Goal: Information Seeking & Learning: Learn about a topic

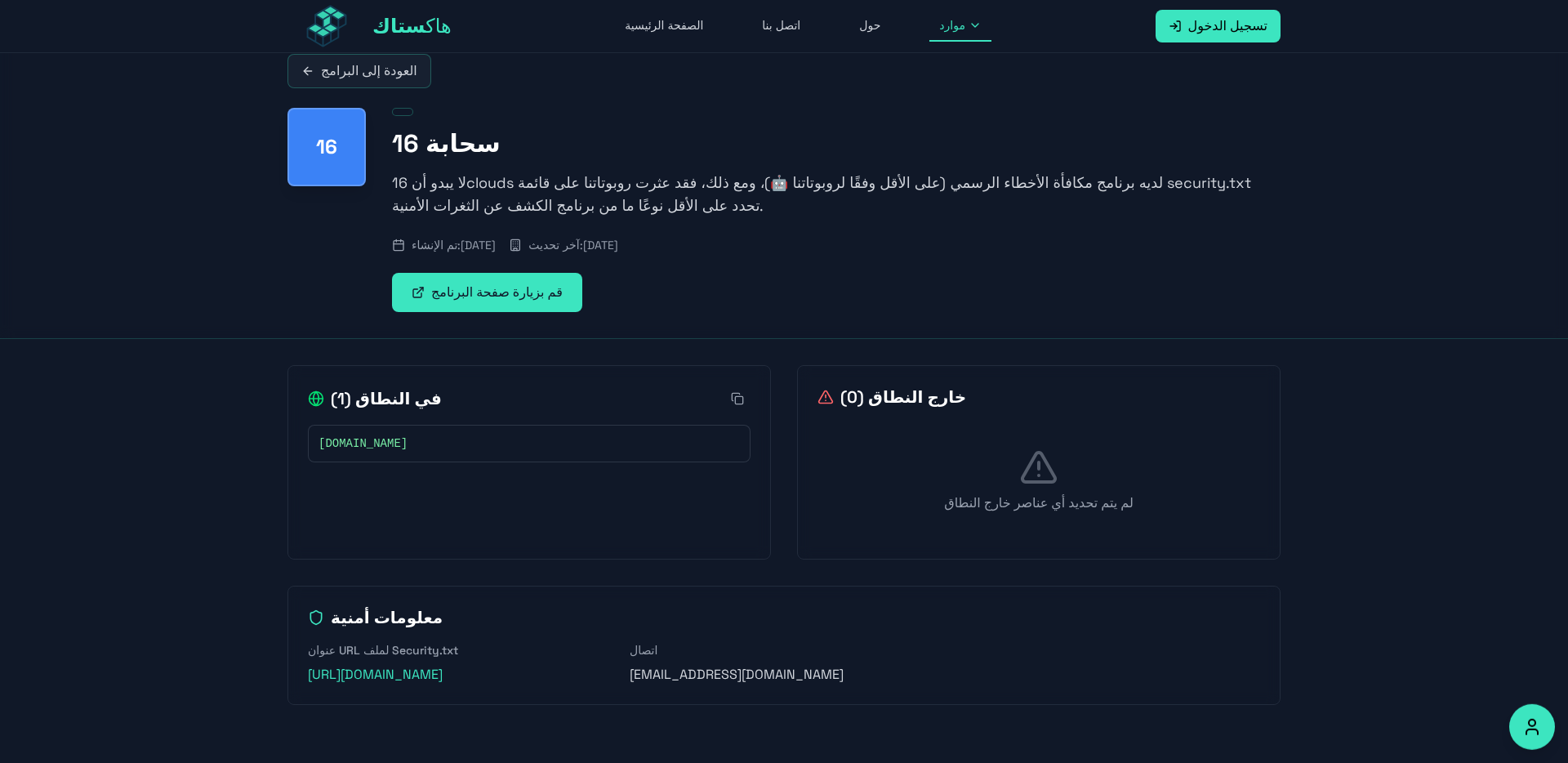
scroll to position [53, 0]
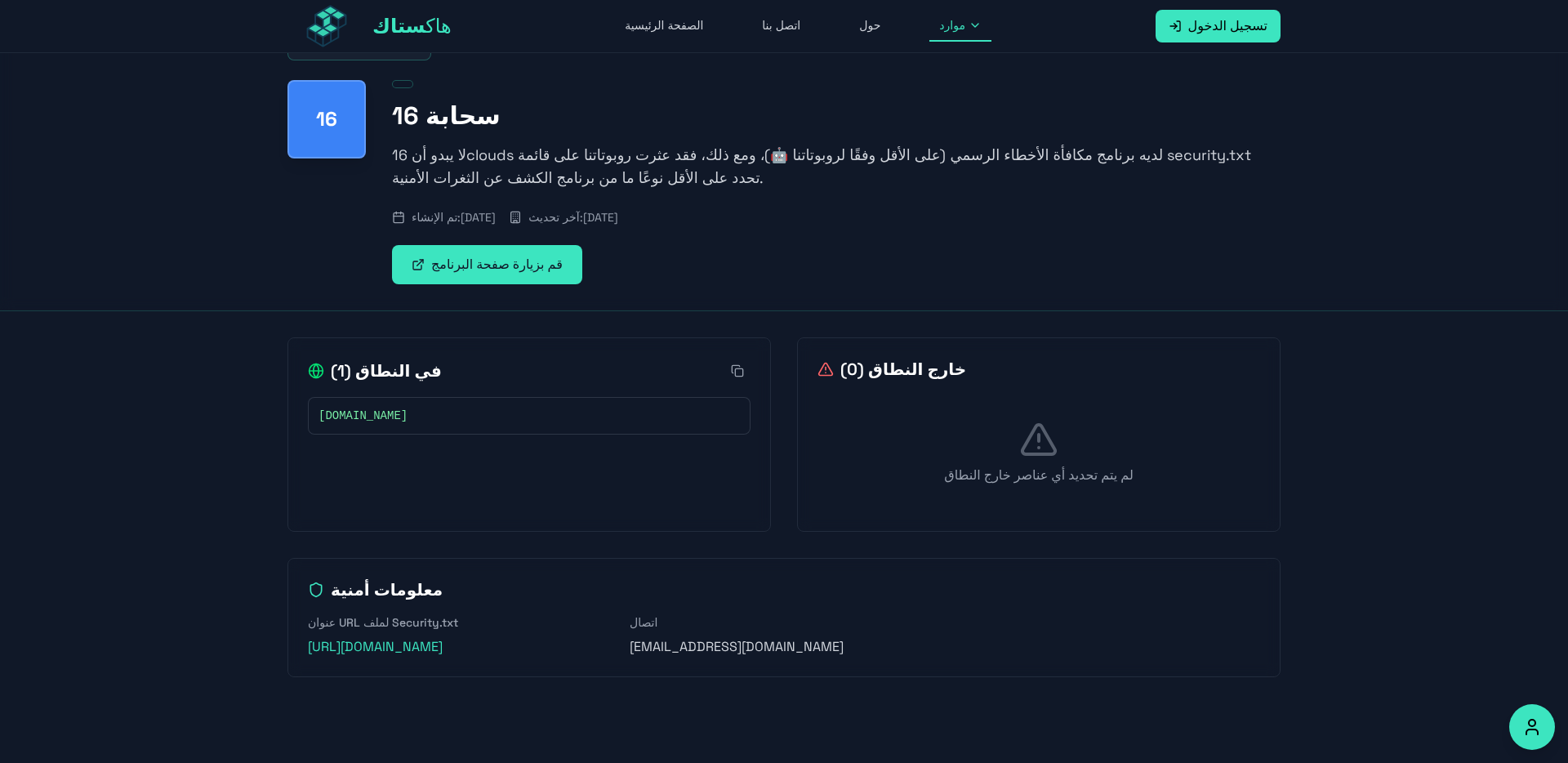
click at [525, 272] on link "قم بزيارة صفحة البرنامج" at bounding box center [486, 264] width 190 height 39
click at [464, 266] on link "قم بزيارة صفحة البرنامج" at bounding box center [486, 264] width 190 height 39
click at [742, 646] on p "[EMAIL_ADDRESS][DOMAIN_NAME]" at bounding box center [784, 648] width 309 height 20
copy p "hackstack"
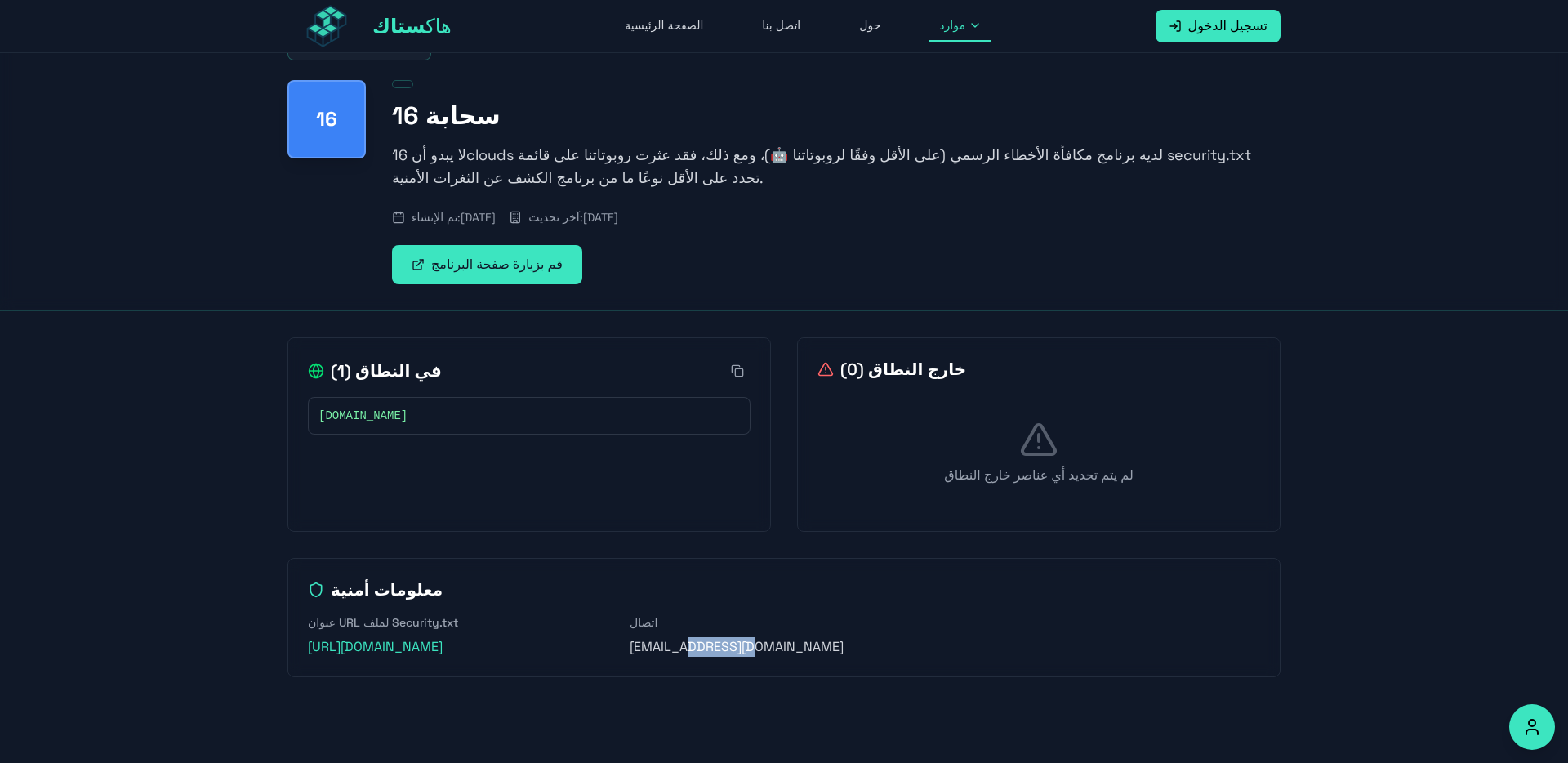
click at [442, 647] on link "[URL][DOMAIN_NAME]" at bounding box center [376, 647] width 135 height 17
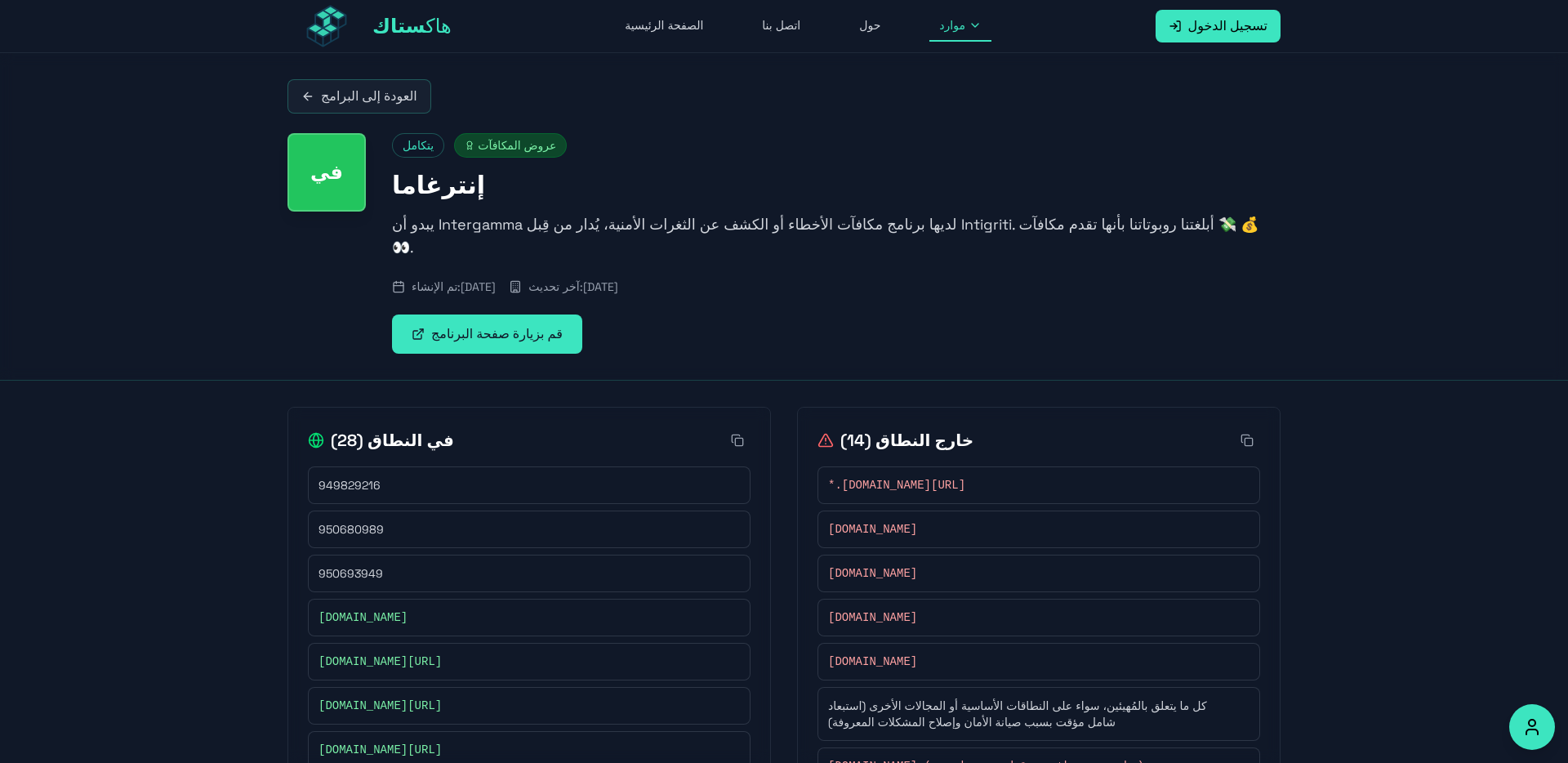
click at [515, 317] on link "قم بزيارة صفحة البرنامج" at bounding box center [486, 333] width 190 height 39
